Goal: Find specific page/section: Find specific page/section

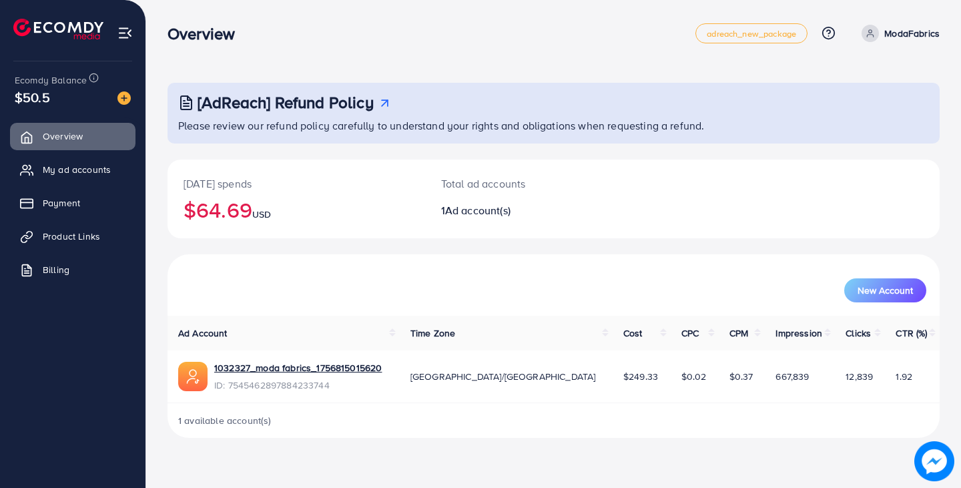
click at [428, 41] on div "Overview" at bounding box center [432, 33] width 528 height 19
click at [99, 198] on link "Payment" at bounding box center [73, 203] width 126 height 27
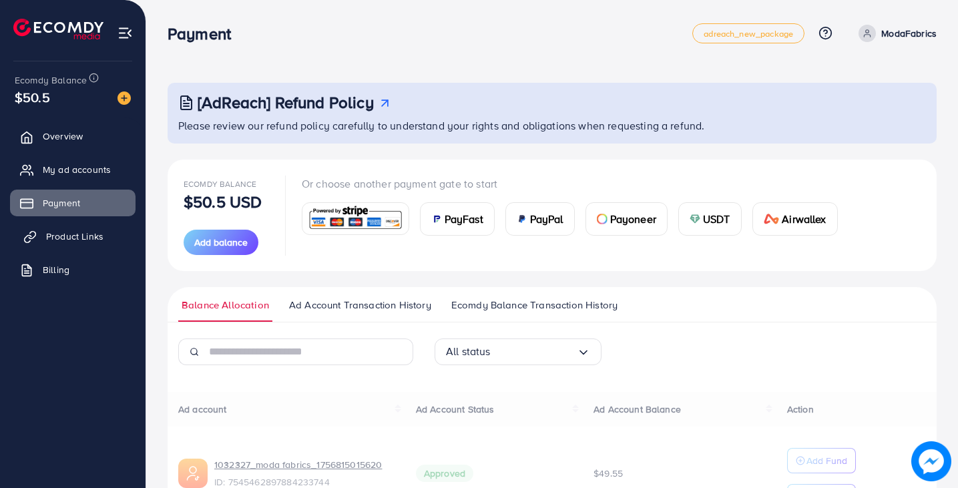
click at [97, 230] on span "Product Links" at bounding box center [74, 236] width 57 height 13
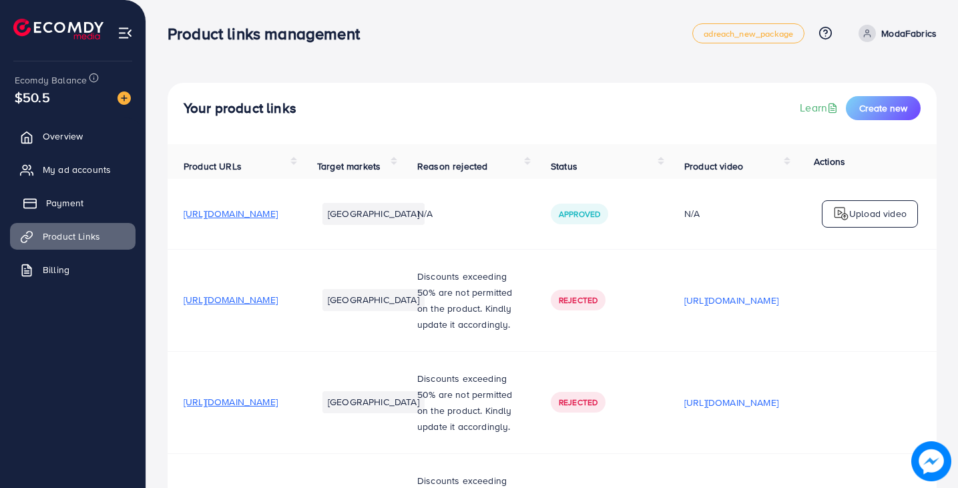
click at [97, 200] on link "Payment" at bounding box center [73, 203] width 126 height 27
